Goal: Information Seeking & Learning: Check status

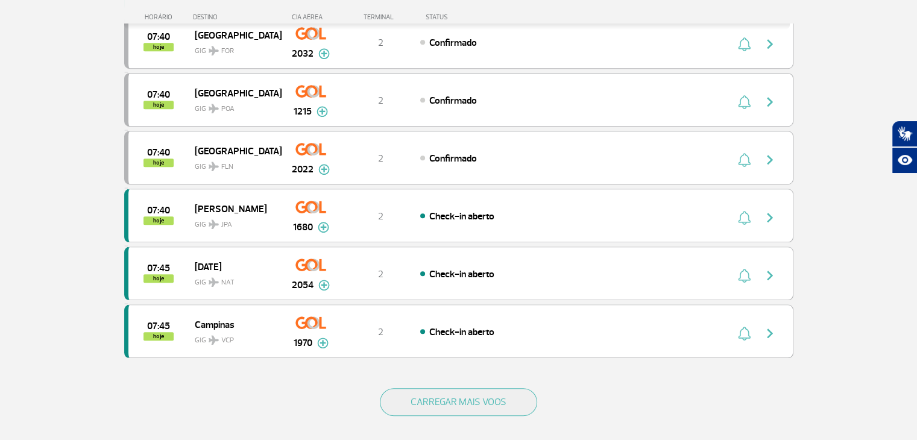
scroll to position [1025, 0]
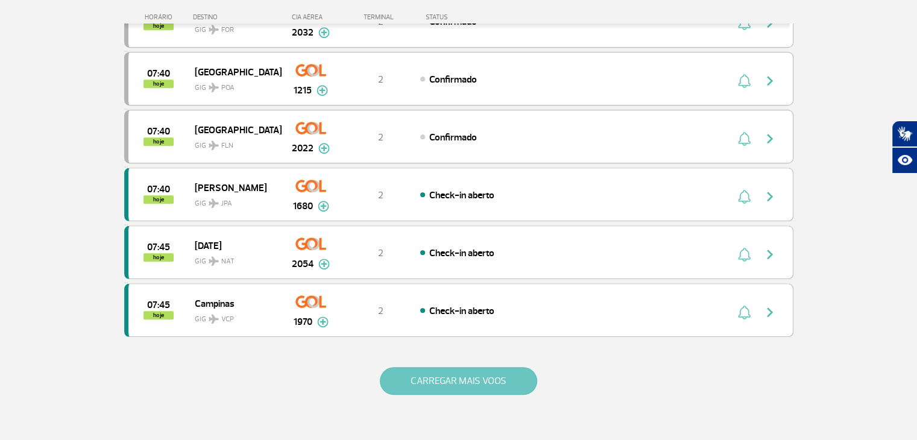
click at [442, 367] on button "CARREGAR MAIS VOOS" at bounding box center [458, 381] width 157 height 28
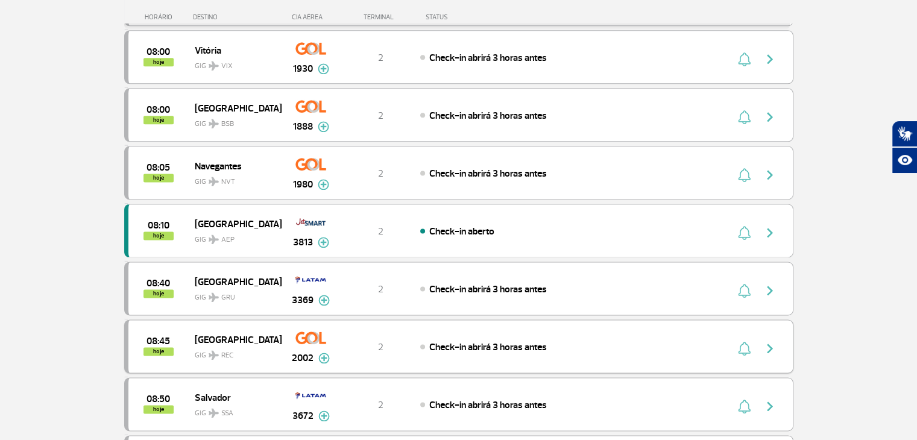
scroll to position [1628, 0]
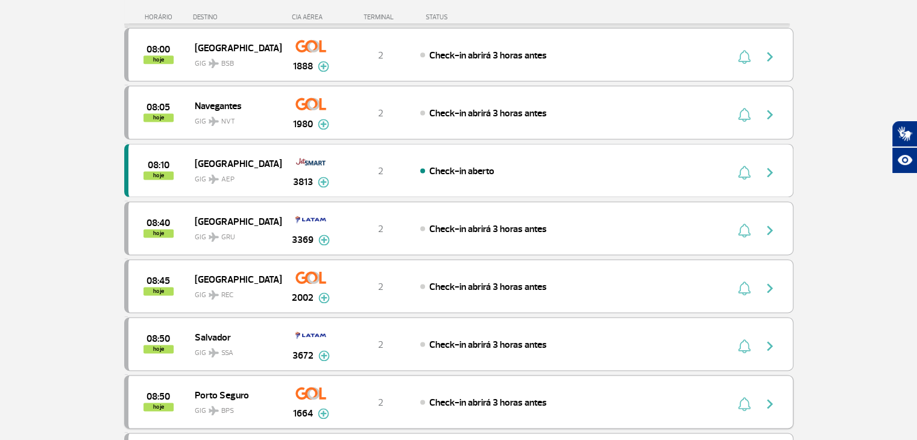
click at [767, 397] on img "button" at bounding box center [770, 404] width 14 height 14
click at [514, 397] on span "Check-in abrirá 3 horas antes" at bounding box center [488, 403] width 118 height 12
click at [769, 397] on img "button" at bounding box center [770, 404] width 14 height 14
click at [480, 397] on span "Check-in abrirá 3 horas antes" at bounding box center [488, 403] width 118 height 12
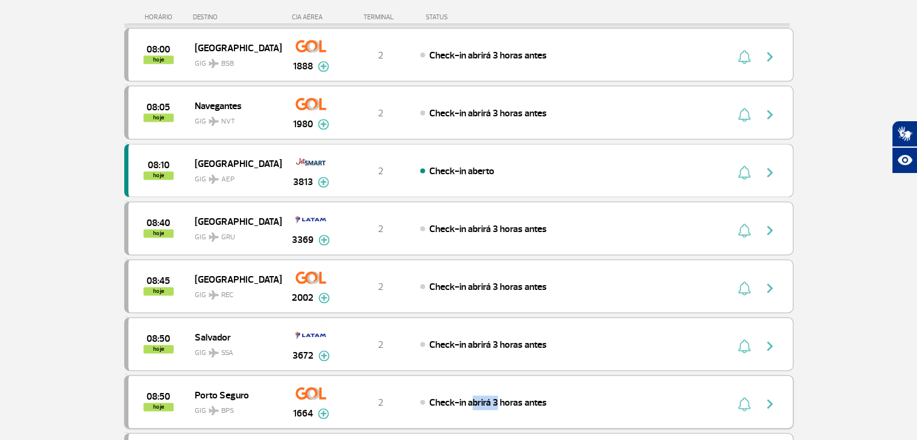
click at [768, 397] on img "button" at bounding box center [770, 404] width 14 height 14
click at [444, 339] on span "Check-in abrirá 3 horas antes" at bounding box center [488, 345] width 118 height 12
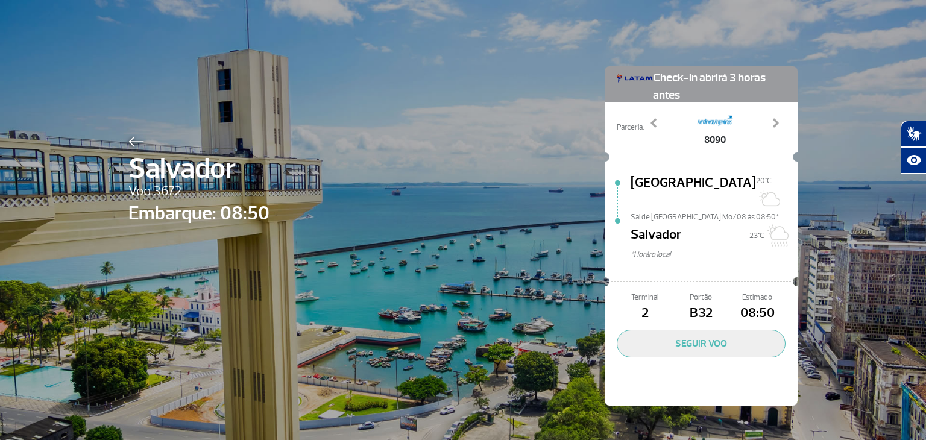
click at [128, 142] on img at bounding box center [136, 141] width 16 height 11
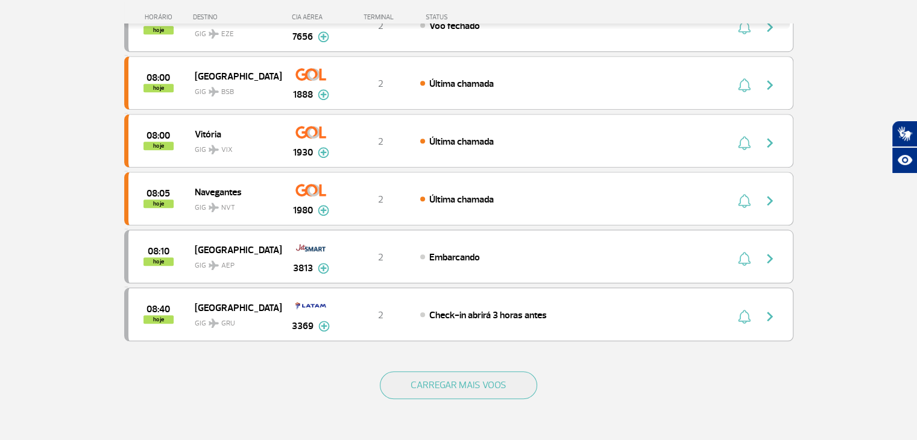
scroll to position [1025, 0]
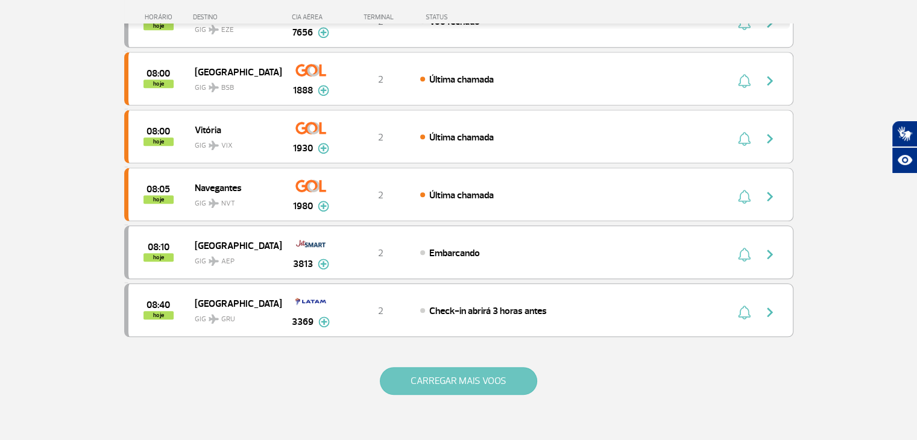
click at [419, 370] on button "CARREGAR MAIS VOOS" at bounding box center [458, 381] width 157 height 28
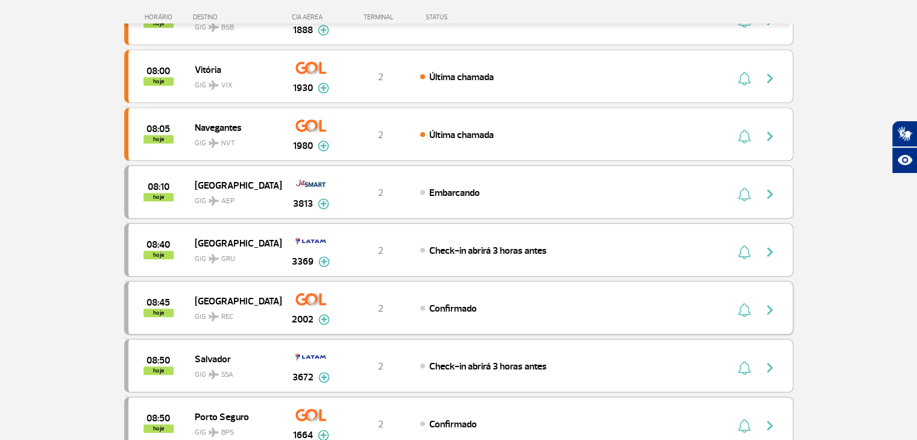
scroll to position [1146, 0]
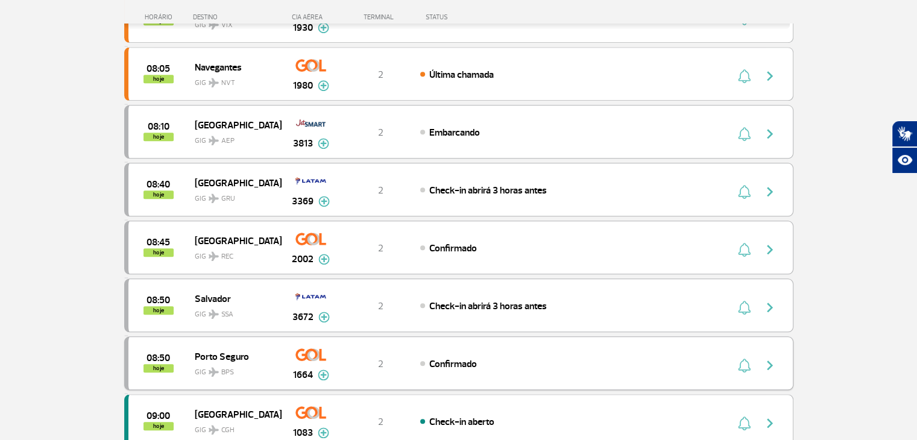
click at [432, 358] on span "Confirmado" at bounding box center [453, 364] width 48 height 12
click at [445, 358] on span "Confirmado" at bounding box center [453, 364] width 48 height 12
click at [765, 358] on img "button" at bounding box center [770, 365] width 14 height 14
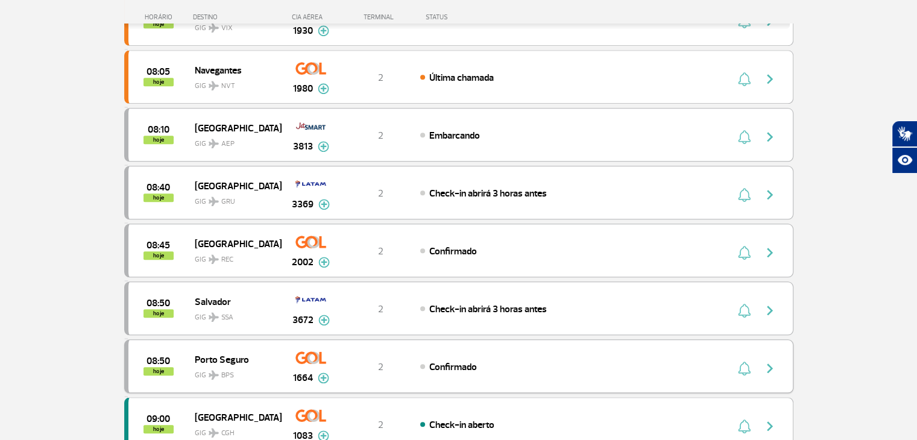
scroll to position [1206, 0]
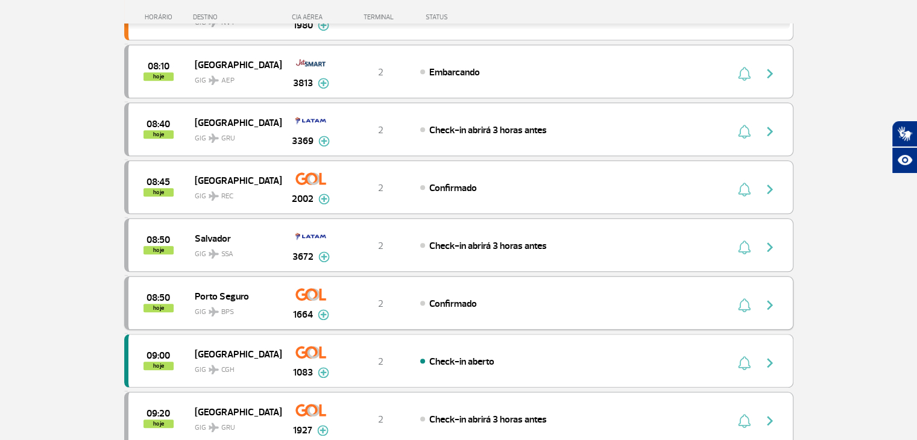
click at [453, 298] on span "Confirmado" at bounding box center [453, 304] width 48 height 12
click at [768, 298] on img "button" at bounding box center [770, 305] width 14 height 14
click at [747, 298] on img "button" at bounding box center [744, 305] width 13 height 14
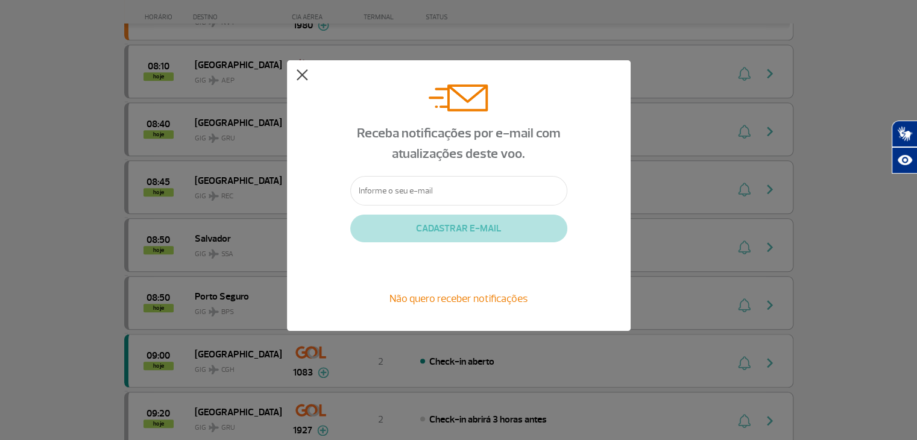
click at [300, 73] on button at bounding box center [302, 75] width 12 height 12
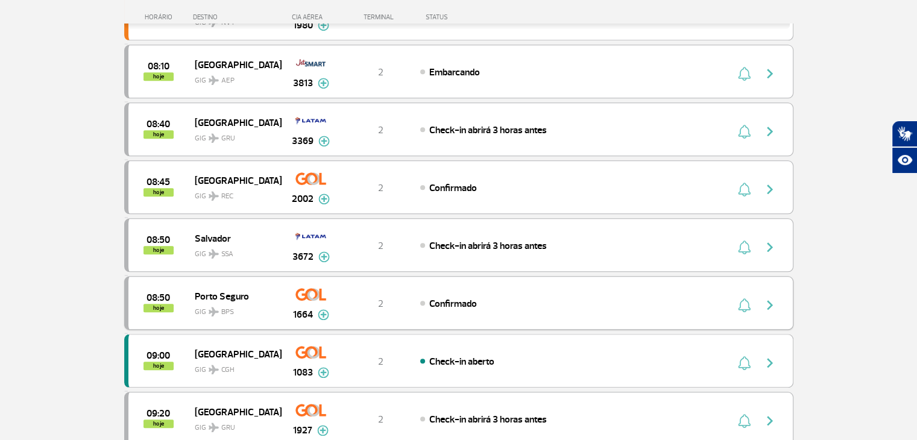
click at [768, 298] on img "button" at bounding box center [770, 305] width 14 height 14
click at [768, 182] on img "button" at bounding box center [770, 189] width 14 height 14
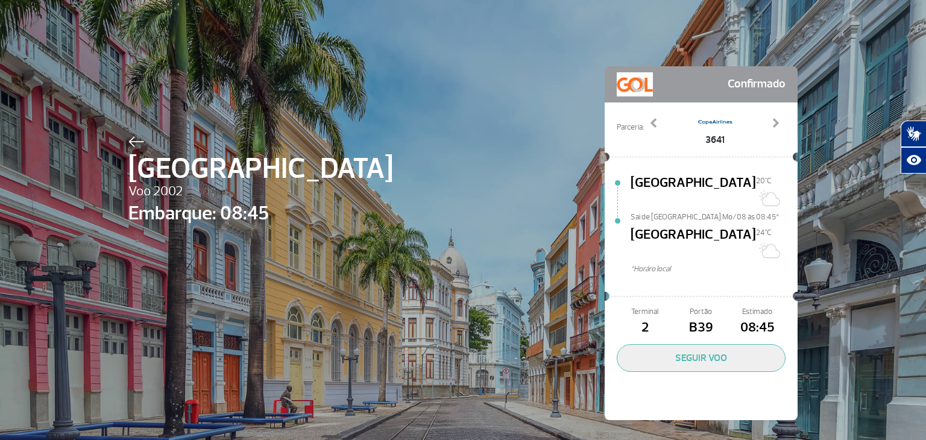
click at [128, 142] on img at bounding box center [136, 141] width 16 height 11
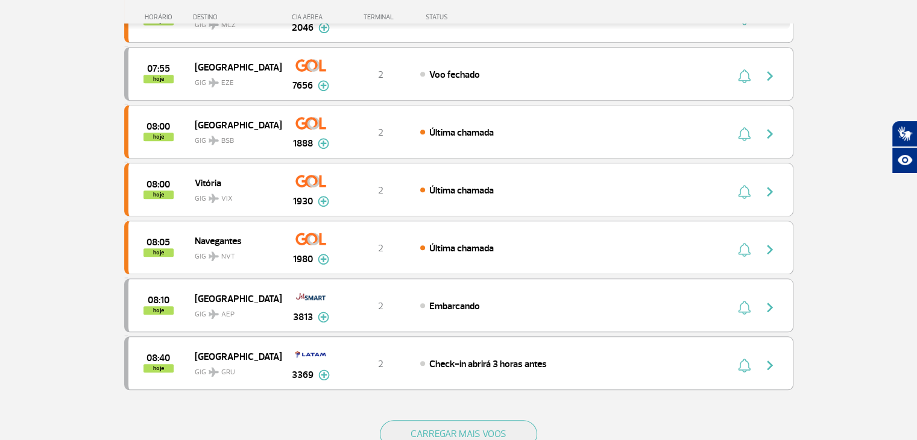
scroll to position [1025, 0]
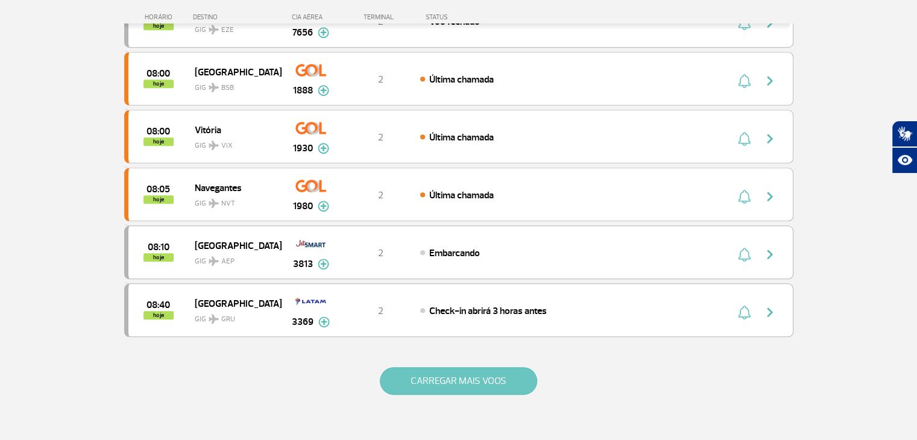
click at [444, 370] on button "CARREGAR MAIS VOOS" at bounding box center [458, 381] width 157 height 28
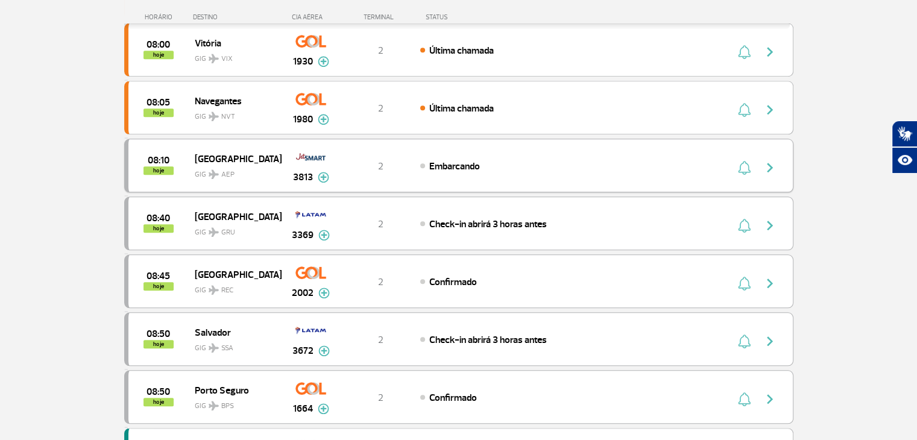
scroll to position [1146, 0]
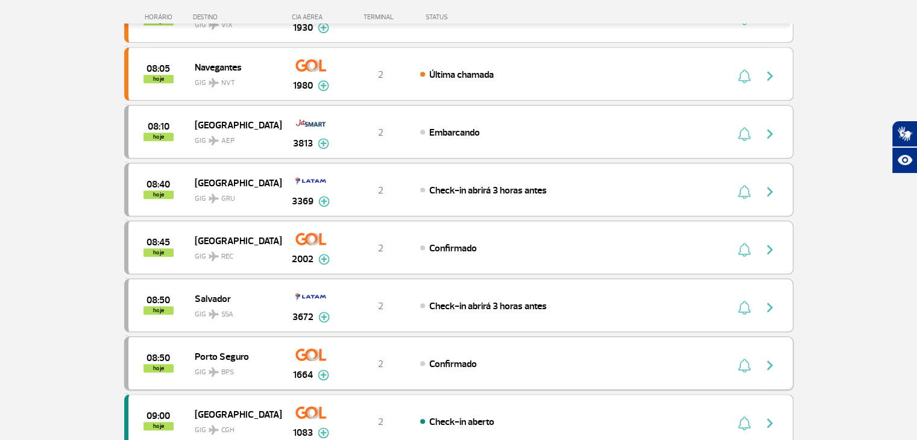
click at [463, 358] on span "Confirmado" at bounding box center [453, 364] width 48 height 12
click at [765, 358] on img "button" at bounding box center [770, 365] width 14 height 14
click at [771, 358] on img "button" at bounding box center [770, 365] width 14 height 14
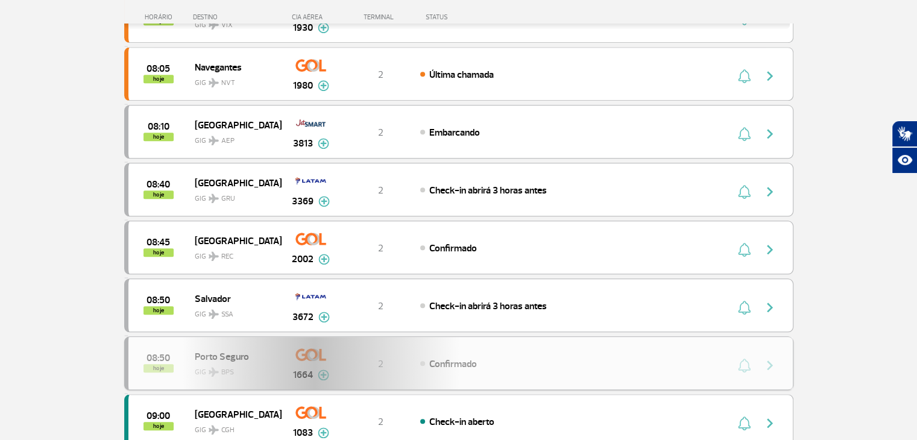
click at [771, 353] on div "08:50 hoje Porto Seguro GIG BPS 1664 2 Confirmado Parcerias: Avianca 2623 KLM R…" at bounding box center [458, 363] width 669 height 54
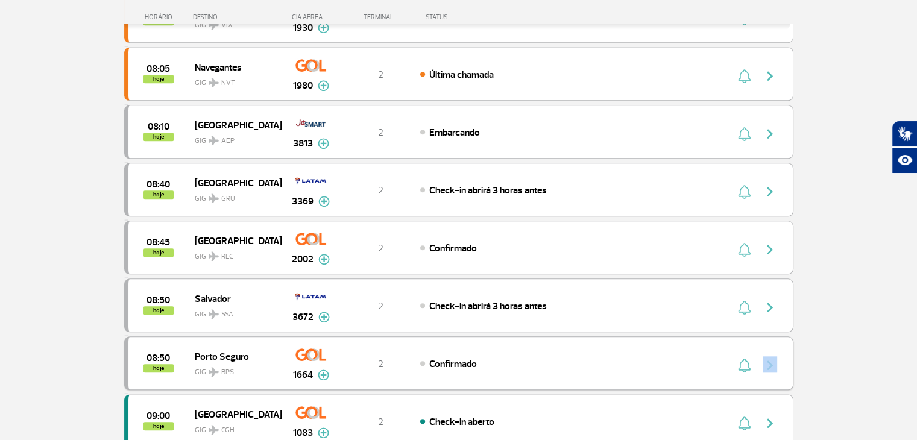
click at [741, 358] on img "button" at bounding box center [744, 365] width 13 height 14
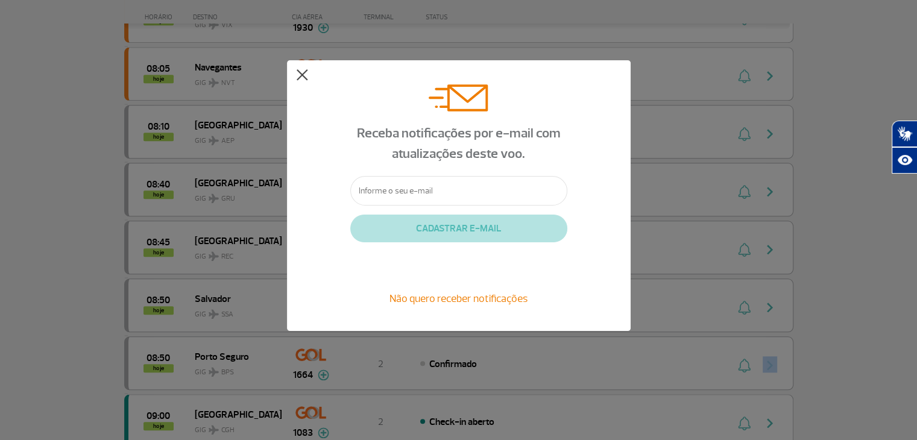
click at [303, 75] on button at bounding box center [302, 75] width 12 height 12
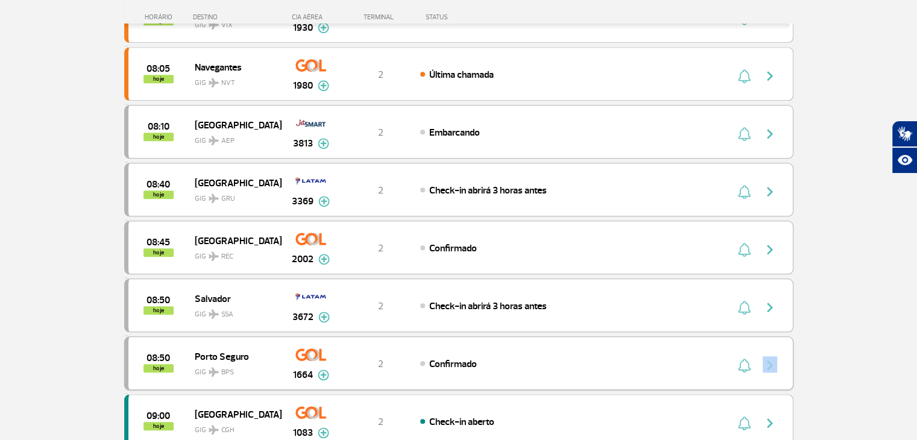
click at [744, 358] on img "button" at bounding box center [744, 365] width 13 height 14
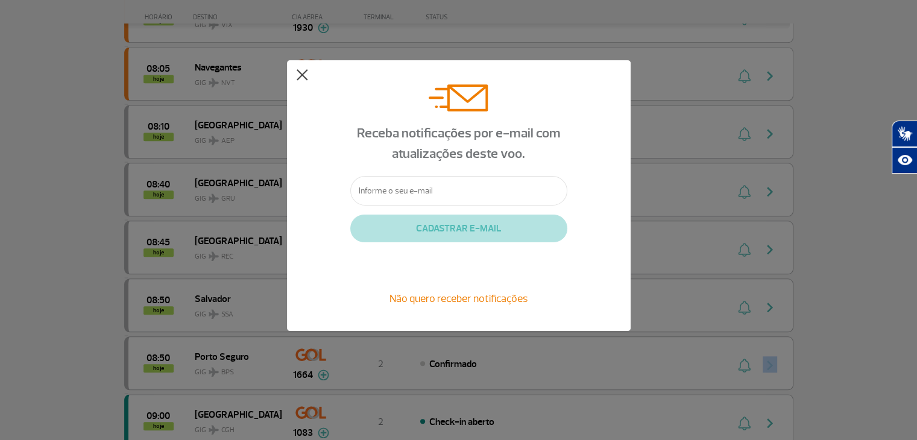
click at [300, 75] on button at bounding box center [302, 75] width 12 height 12
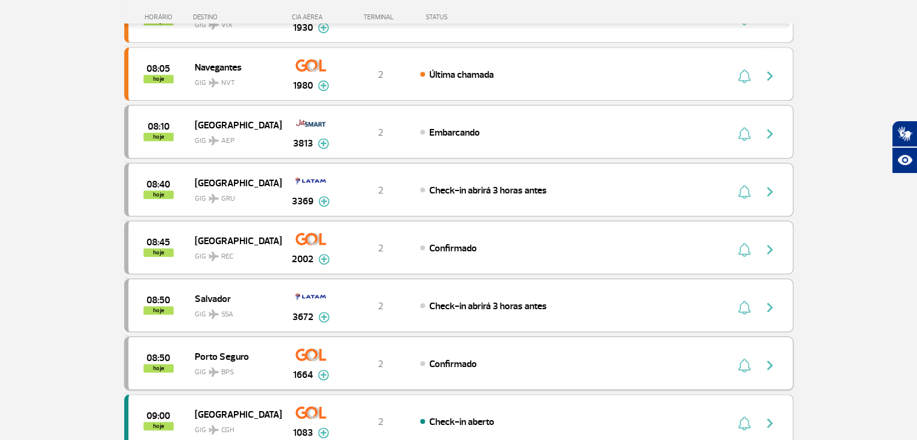
click at [729, 343] on div "08:50 hoje Porto Seguro GIG BPS 1664 2 Confirmado Parcerias: Avianca 2623 KLM R…" at bounding box center [458, 363] width 669 height 54
click at [719, 347] on div "08:50 hoje Porto Seguro GIG BPS 1664 2 Confirmado Parcerias: Avianca 2623 KLM R…" at bounding box center [458, 363] width 669 height 54
click at [678, 357] on div "Confirmado" at bounding box center [553, 363] width 266 height 13
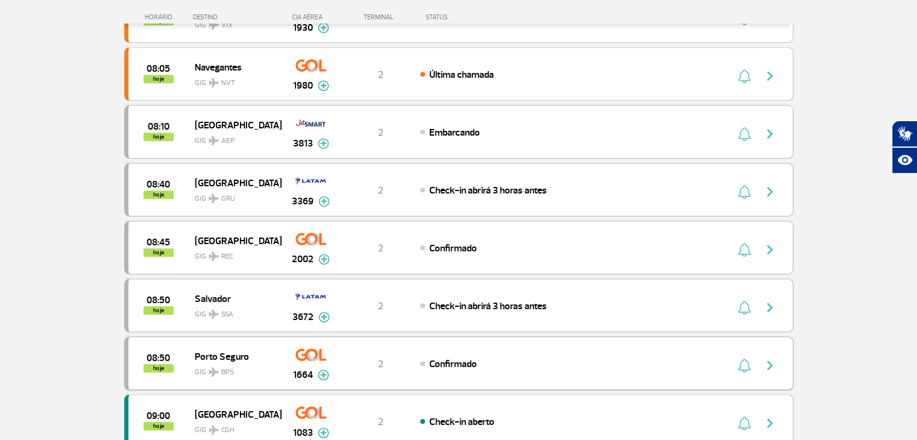
click at [453, 358] on span "Confirmado" at bounding box center [453, 364] width 48 height 12
click at [669, 357] on div "Confirmado" at bounding box center [553, 363] width 266 height 13
click at [486, 357] on div "Confirmado" at bounding box center [553, 363] width 266 height 13
click at [323, 370] on img at bounding box center [323, 375] width 11 height 11
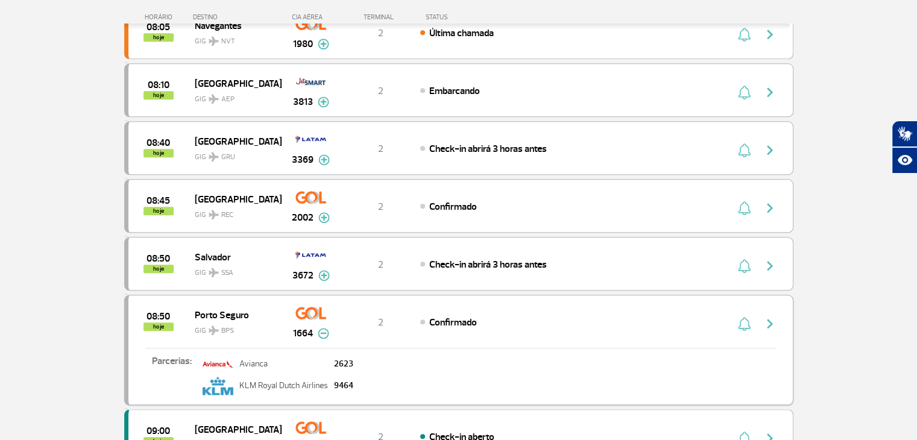
scroll to position [1206, 0]
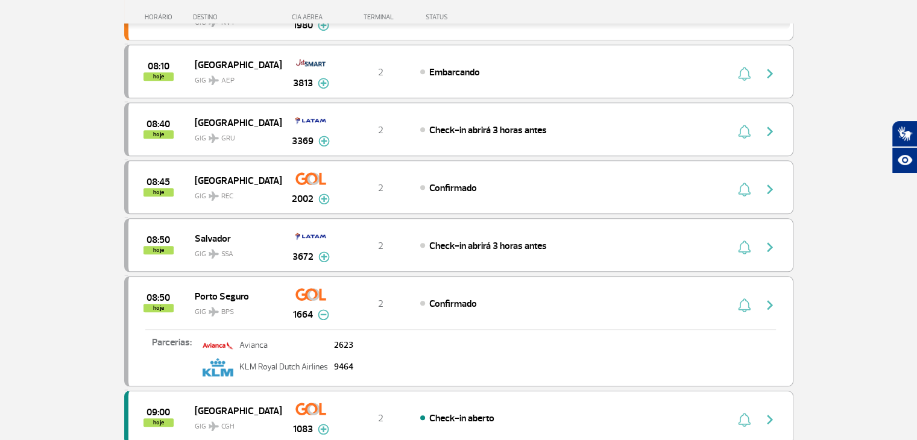
click at [321, 309] on img at bounding box center [323, 314] width 11 height 11
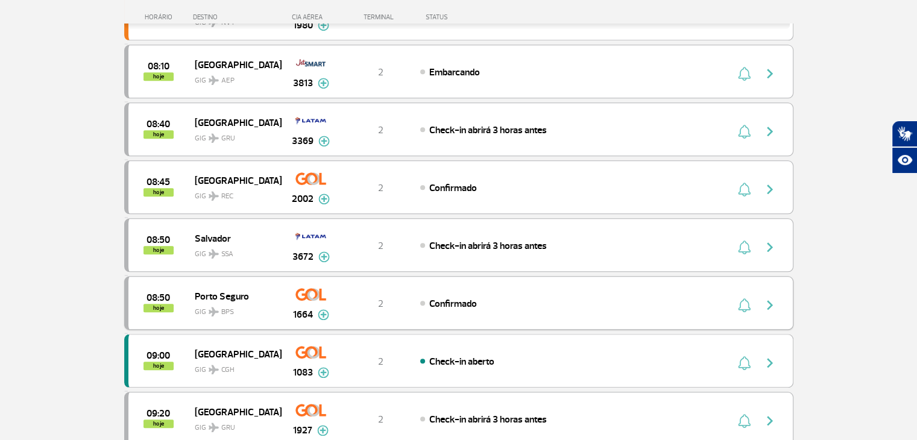
click at [429, 297] on div "Confirmado" at bounding box center [553, 303] width 266 height 13
click at [429, 298] on span "Confirmado" at bounding box center [453, 304] width 48 height 12
